Goal: Entertainment & Leisure: Consume media (video, audio)

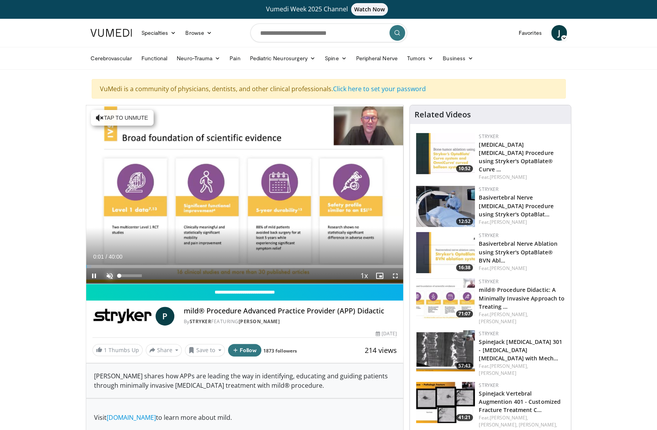
click at [108, 272] on span "Video Player" at bounding box center [110, 276] width 16 height 16
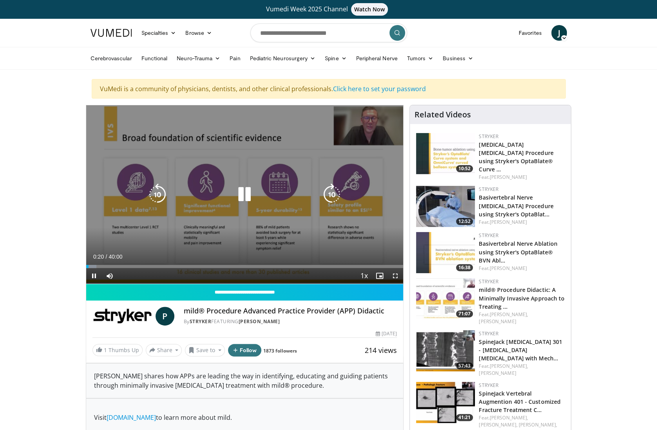
click at [250, 197] on icon "Video Player" at bounding box center [244, 195] width 22 height 22
